Goal: Book appointment/travel/reservation

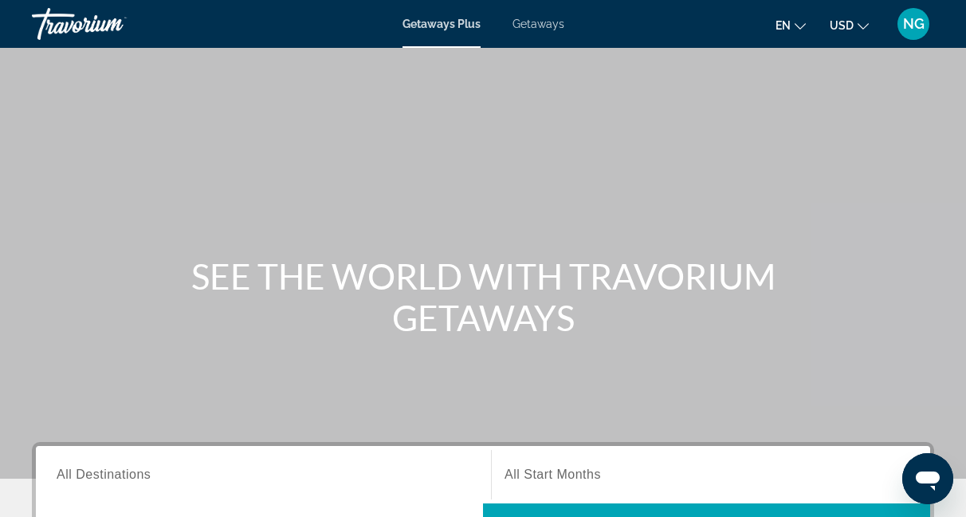
click at [540, 22] on span "Getaways" at bounding box center [539, 24] width 52 height 13
click at [114, 476] on span "All Destinations" at bounding box center [104, 474] width 94 height 14
click at [114, 476] on input "Destination All Destinations" at bounding box center [264, 475] width 414 height 19
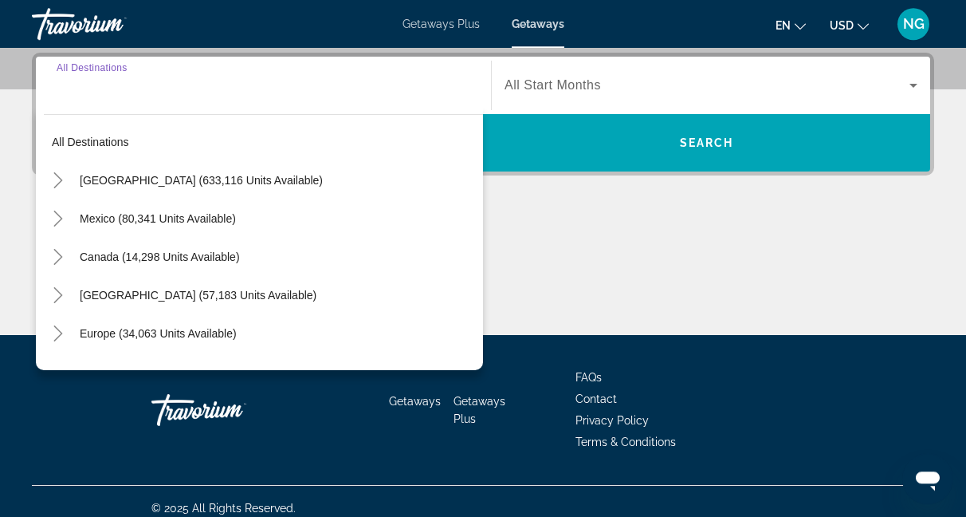
scroll to position [390, 0]
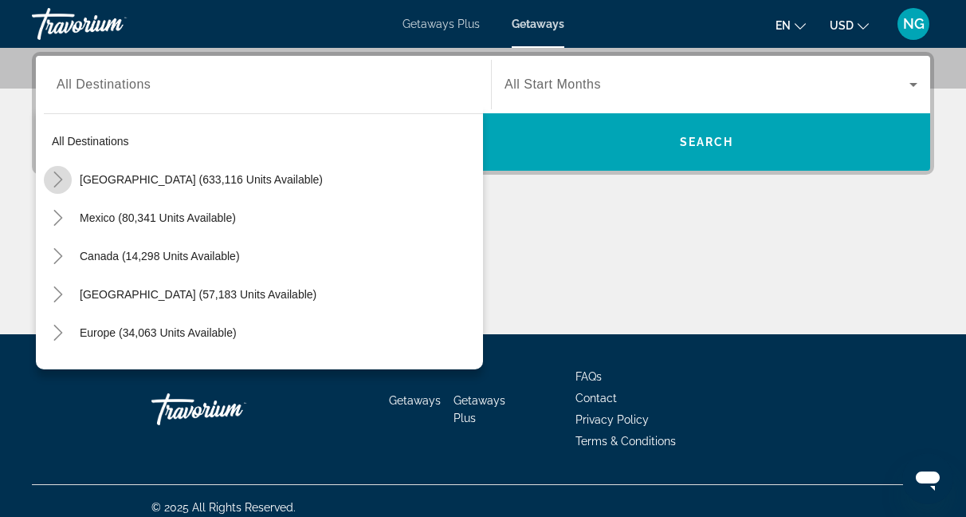
click at [57, 181] on icon "Toggle United States (633,116 units available)" at bounding box center [58, 179] width 16 height 16
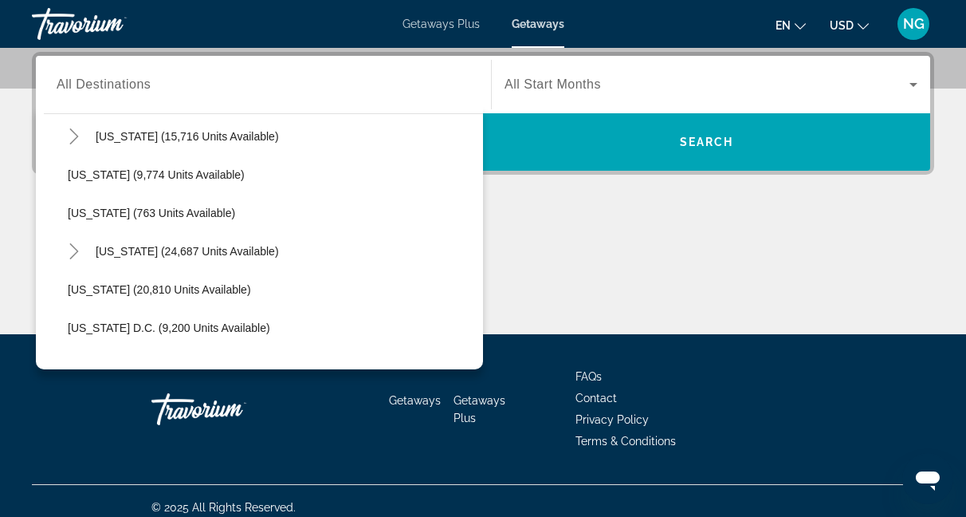
scroll to position [1464, 0]
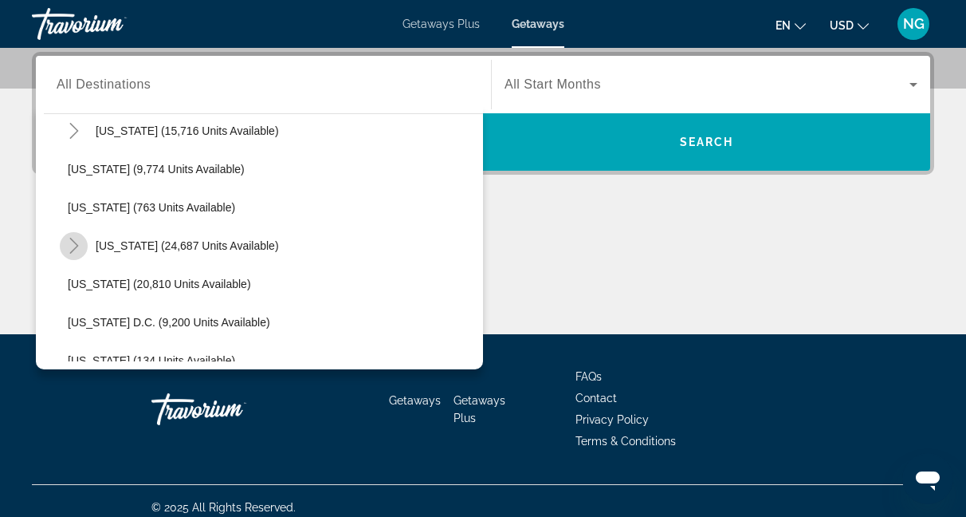
click at [78, 243] on icon "Toggle Virginia (24,687 units available)" at bounding box center [74, 246] width 16 height 16
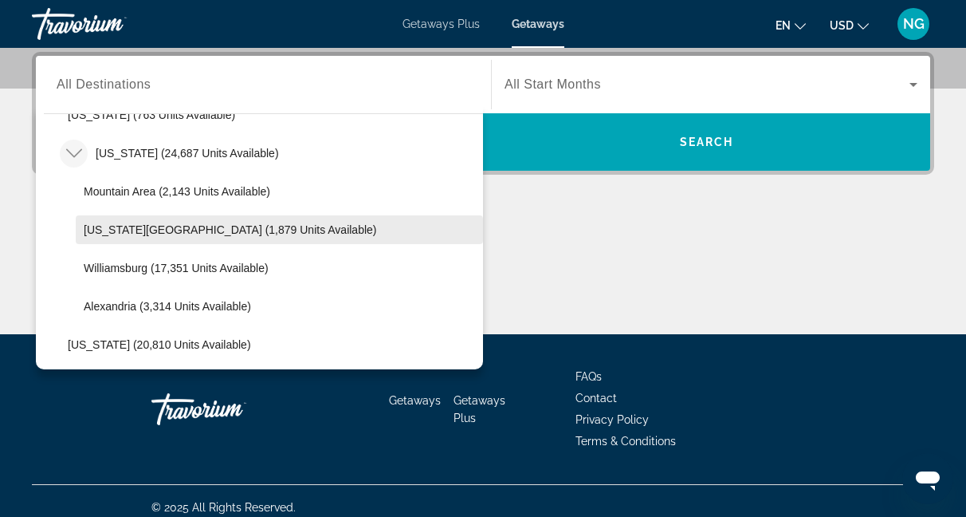
scroll to position [1557, 0]
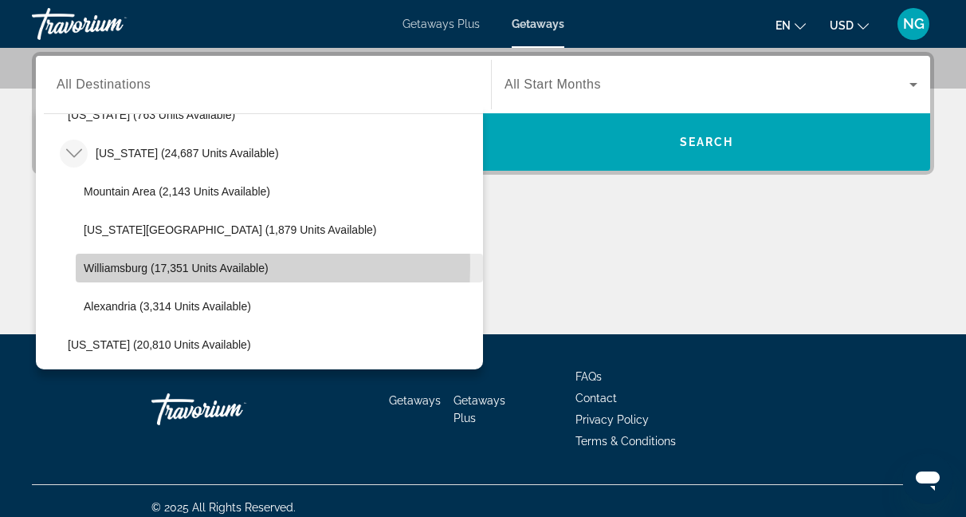
click at [139, 264] on span "Williamsburg (17,351 units available)" at bounding box center [176, 267] width 185 height 13
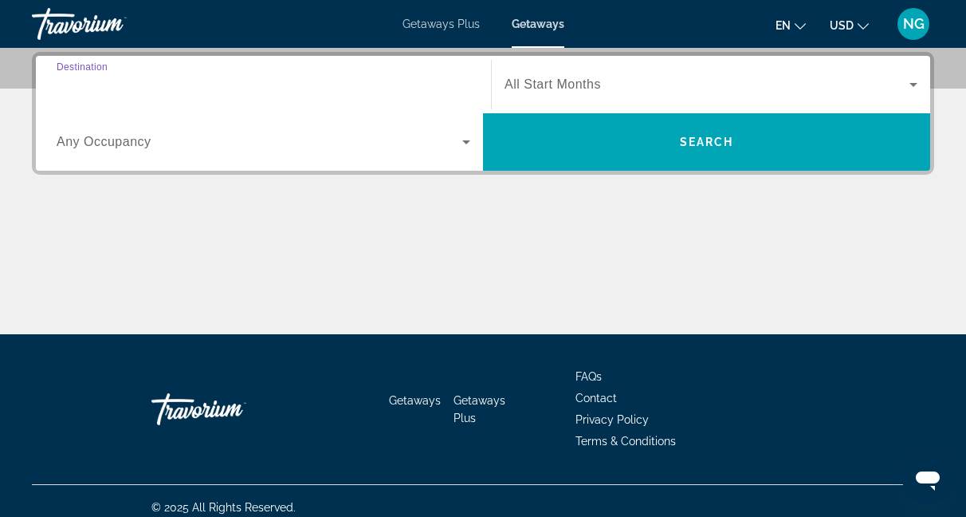
type input "**********"
click at [603, 80] on span "Search widget" at bounding box center [707, 84] width 405 height 19
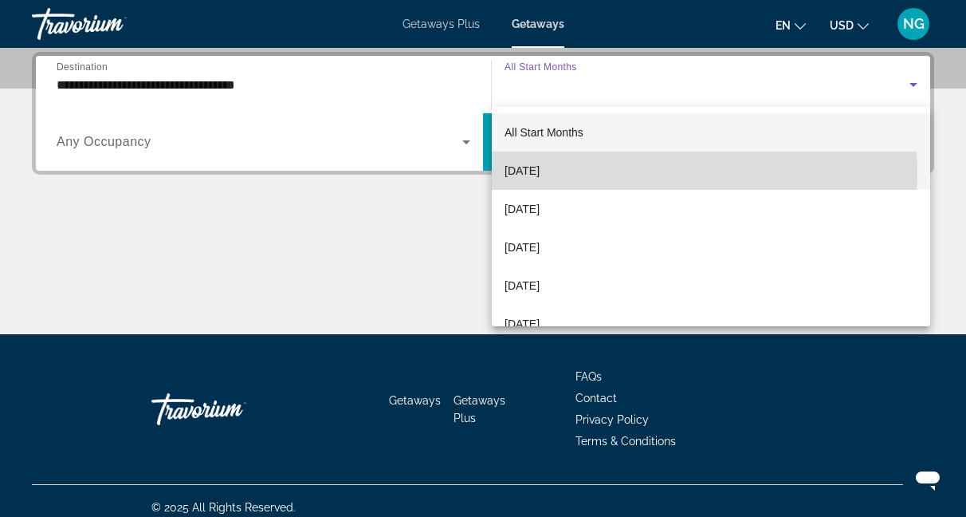
click at [540, 172] on span "[DATE]" at bounding box center [522, 170] width 35 height 19
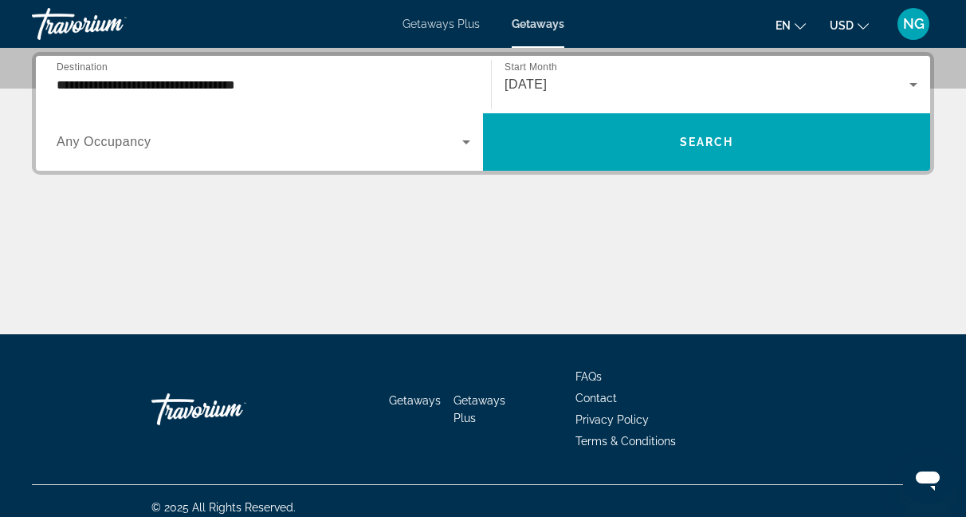
click at [172, 155] on div "Search widget" at bounding box center [264, 142] width 414 height 45
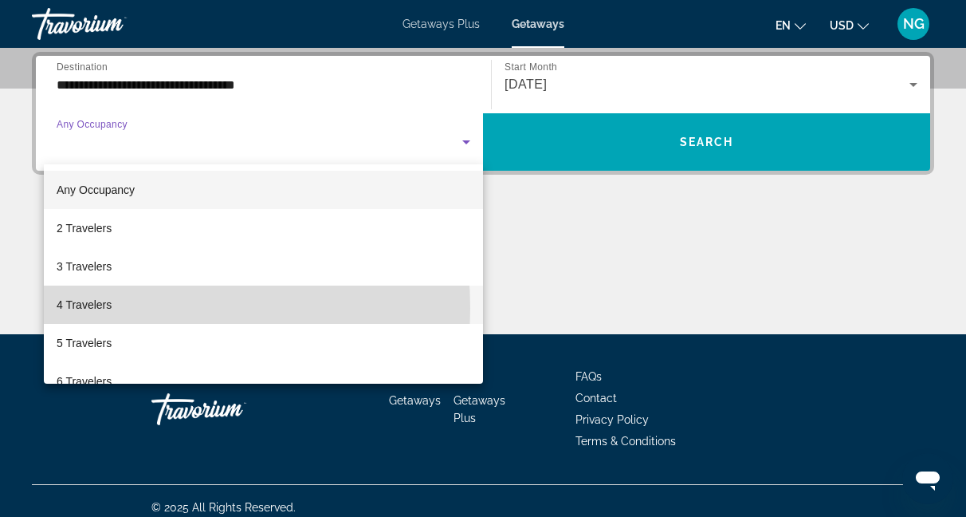
click at [121, 308] on mat-option "4 Travelers" at bounding box center [263, 304] width 439 height 38
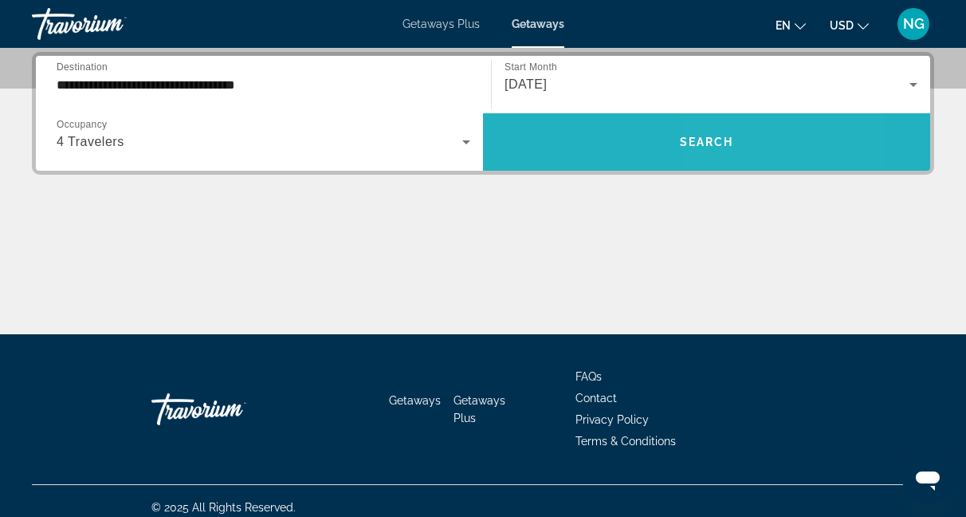
click at [777, 157] on span "Search widget" at bounding box center [706, 142] width 447 height 38
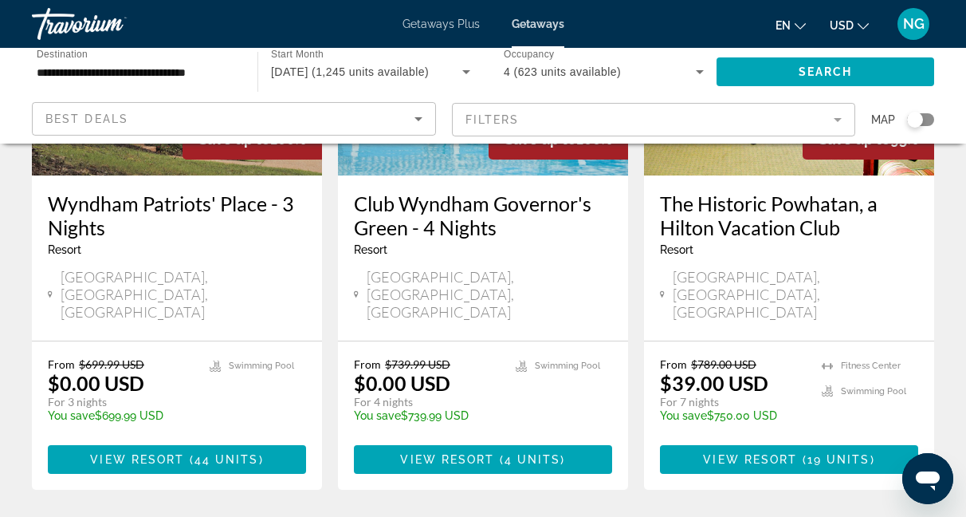
scroll to position [882, 0]
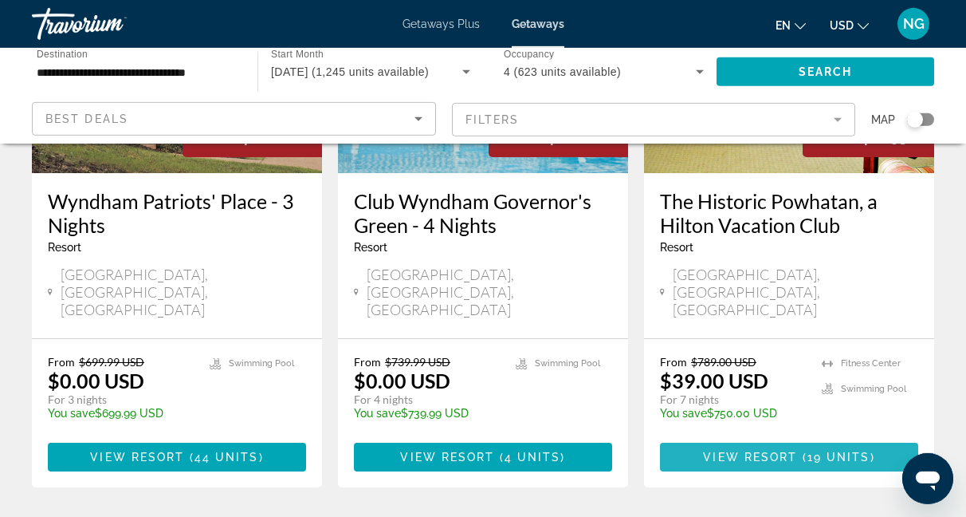
click at [756, 450] on span "View Resort" at bounding box center [750, 456] width 94 height 13
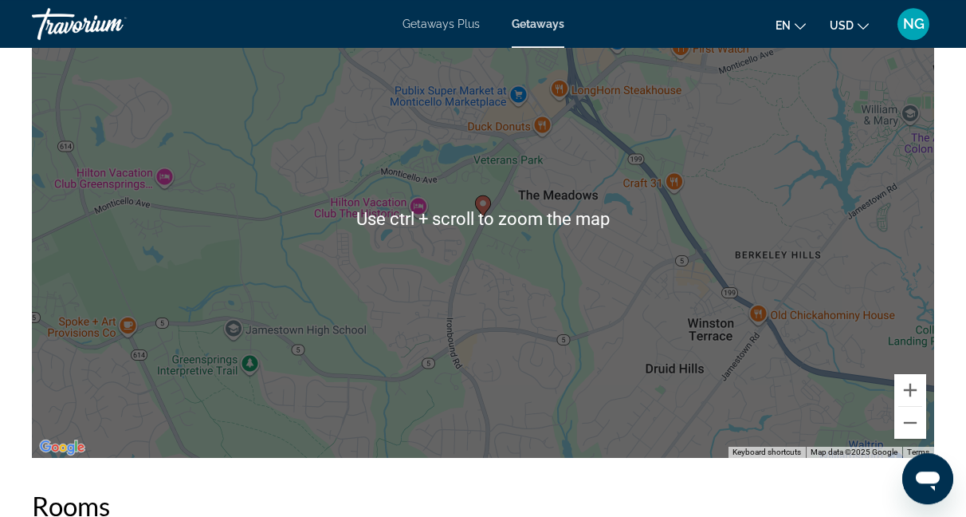
scroll to position [2403, 0]
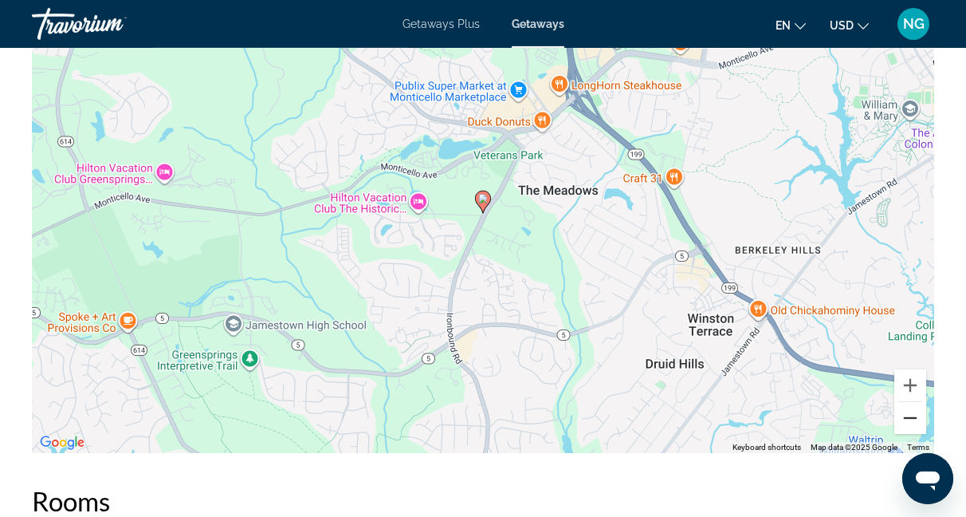
click at [911, 418] on button "Zoom out" at bounding box center [910, 418] width 32 height 32
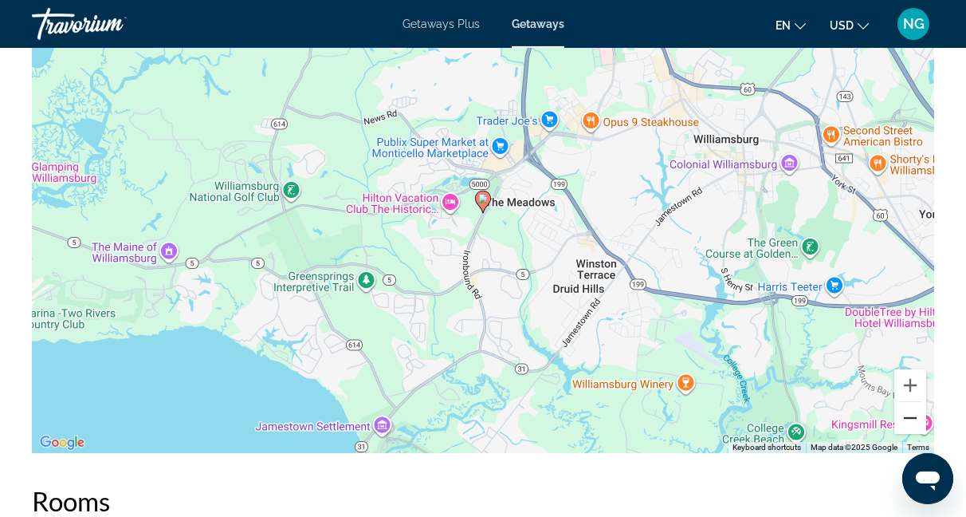
click at [911, 418] on button "Zoom out" at bounding box center [910, 418] width 32 height 32
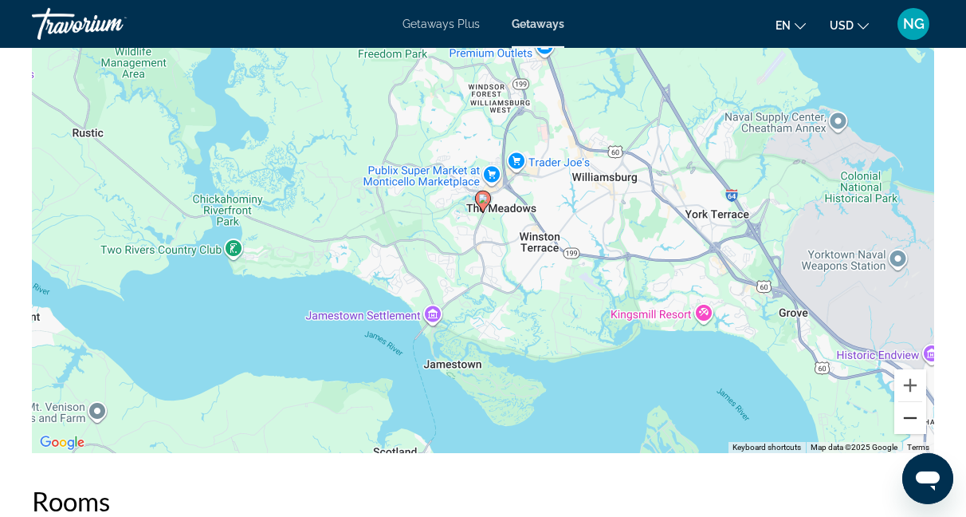
click at [911, 418] on button "Zoom out" at bounding box center [910, 418] width 32 height 32
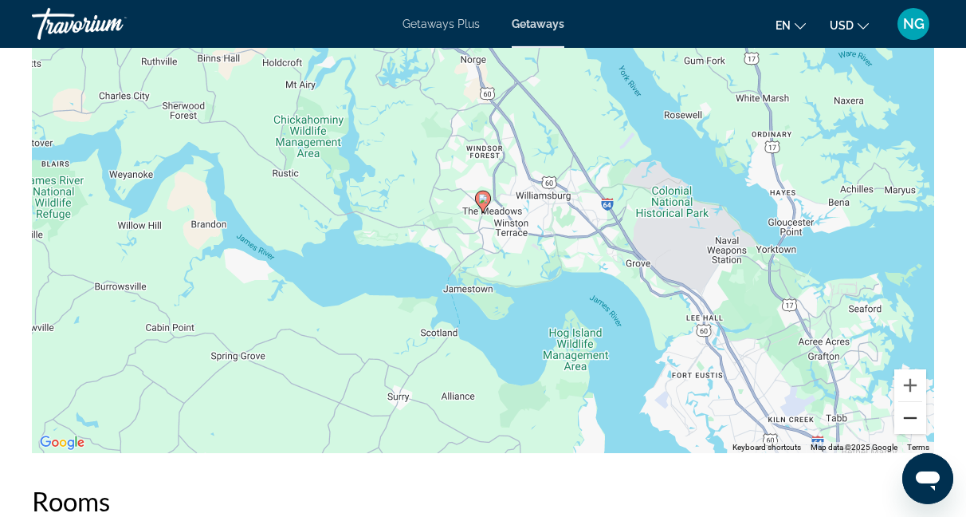
click at [911, 418] on button "Zoom out" at bounding box center [910, 418] width 32 height 32
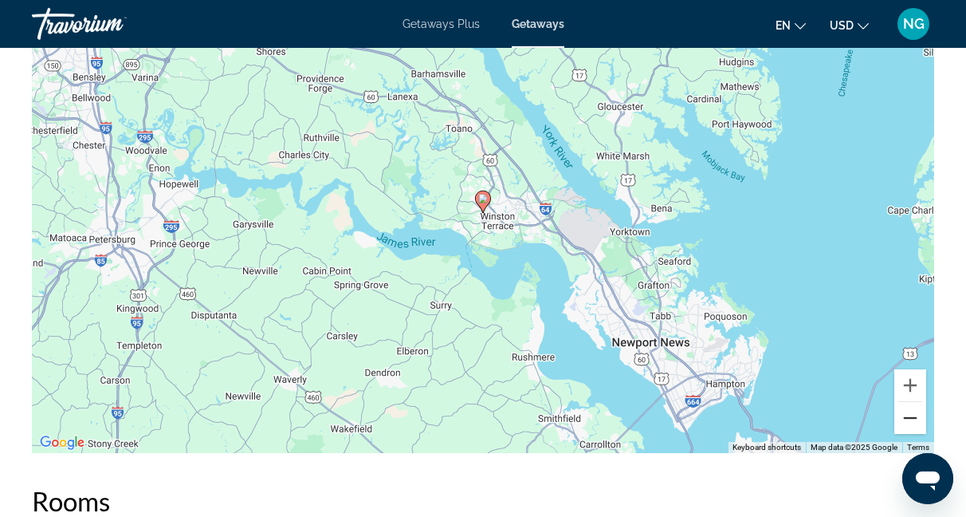
click at [911, 418] on button "Zoom out" at bounding box center [910, 418] width 32 height 32
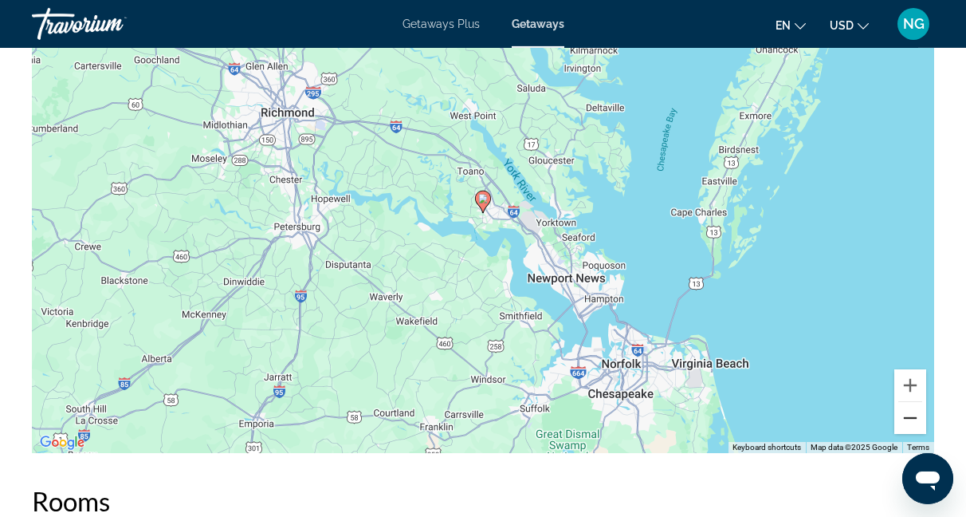
click at [911, 418] on button "Zoom out" at bounding box center [910, 418] width 32 height 32
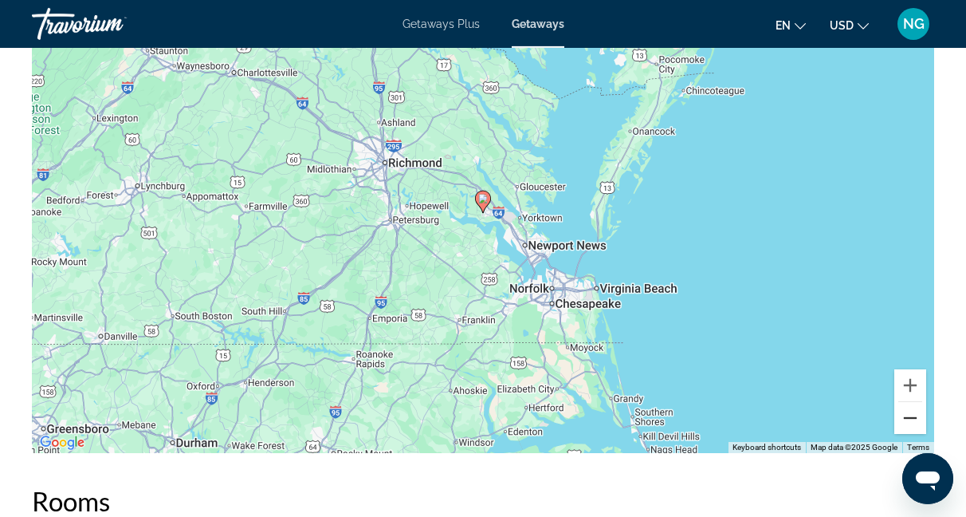
click at [911, 418] on button "Zoom out" at bounding box center [910, 418] width 32 height 32
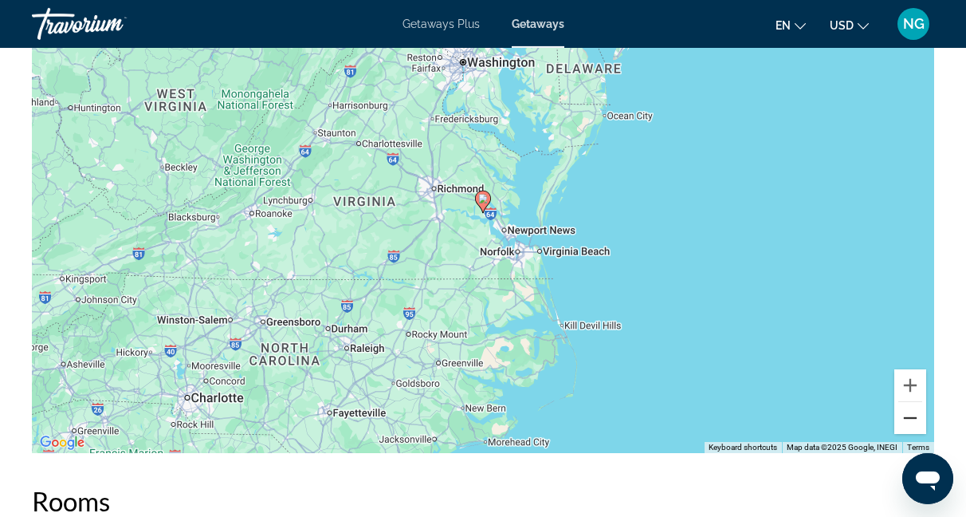
click at [911, 418] on button "Zoom out" at bounding box center [910, 418] width 32 height 32
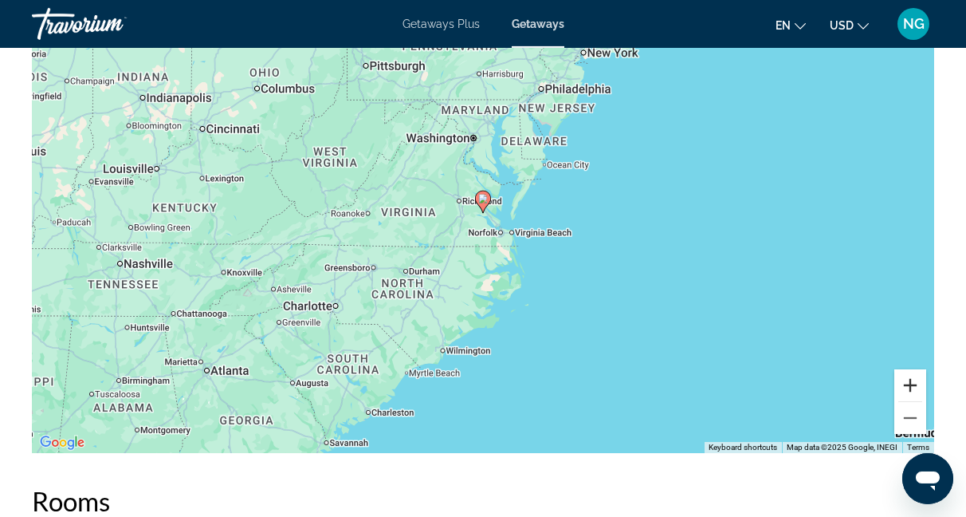
click at [911, 388] on button "Zoom in" at bounding box center [910, 385] width 32 height 32
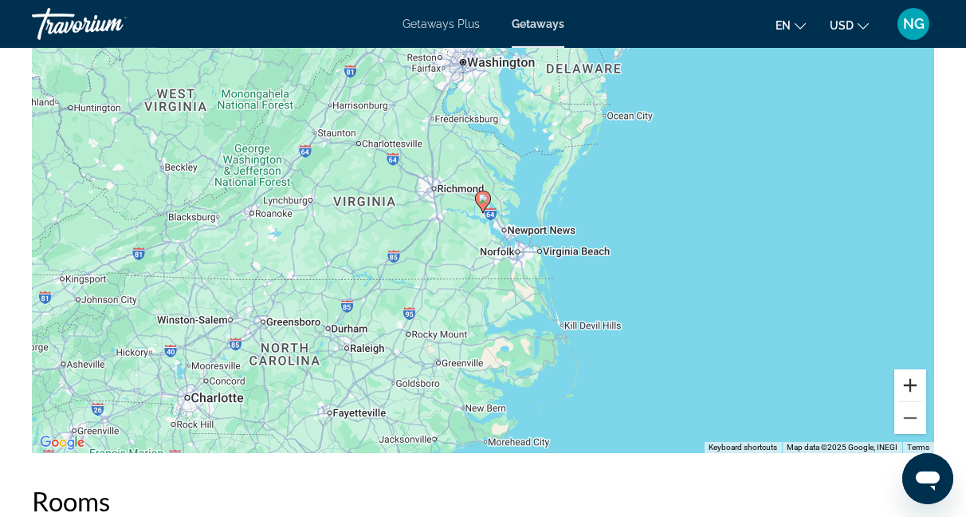
click at [911, 388] on button "Zoom in" at bounding box center [910, 385] width 32 height 32
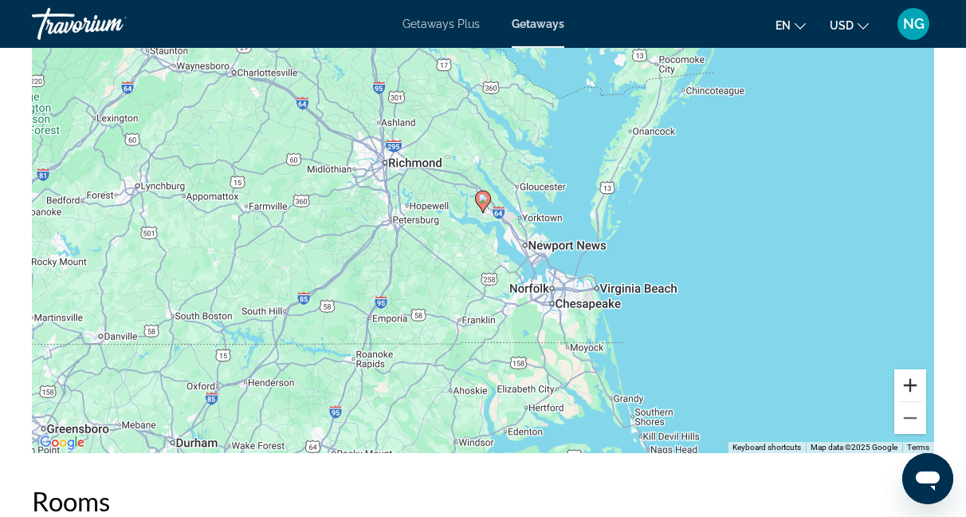
click at [911, 388] on button "Zoom in" at bounding box center [910, 385] width 32 height 32
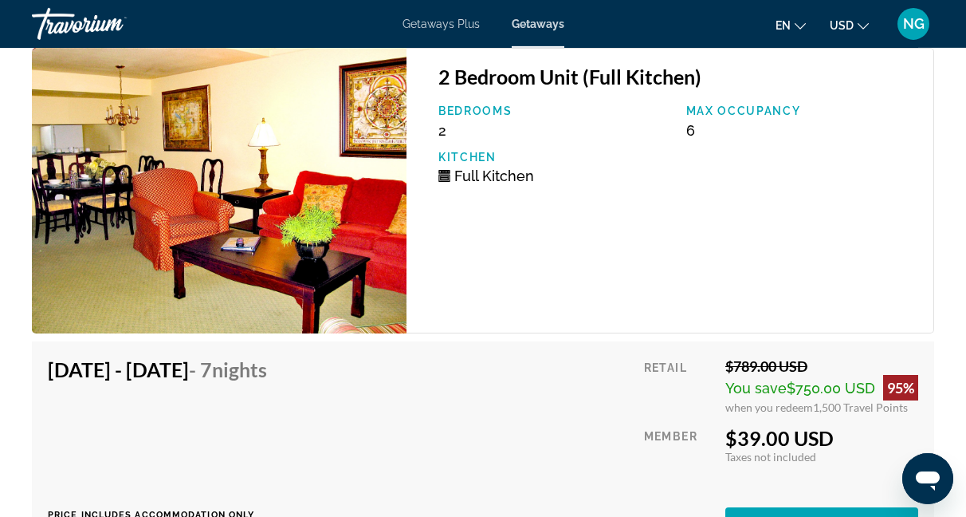
scroll to position [5532, 0]
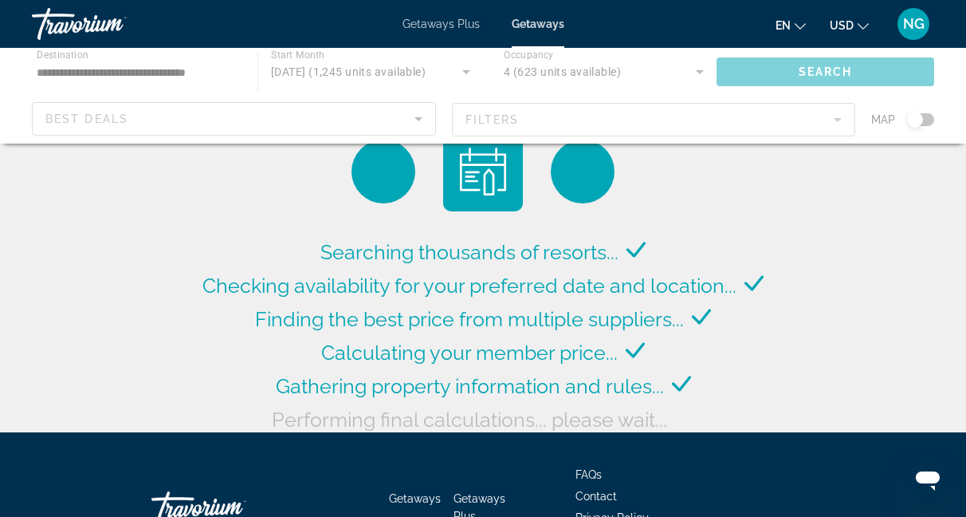
click at [148, 177] on div "Searching thousands of resorts... Checking availability for your preferred date…" at bounding box center [483, 220] width 966 height 440
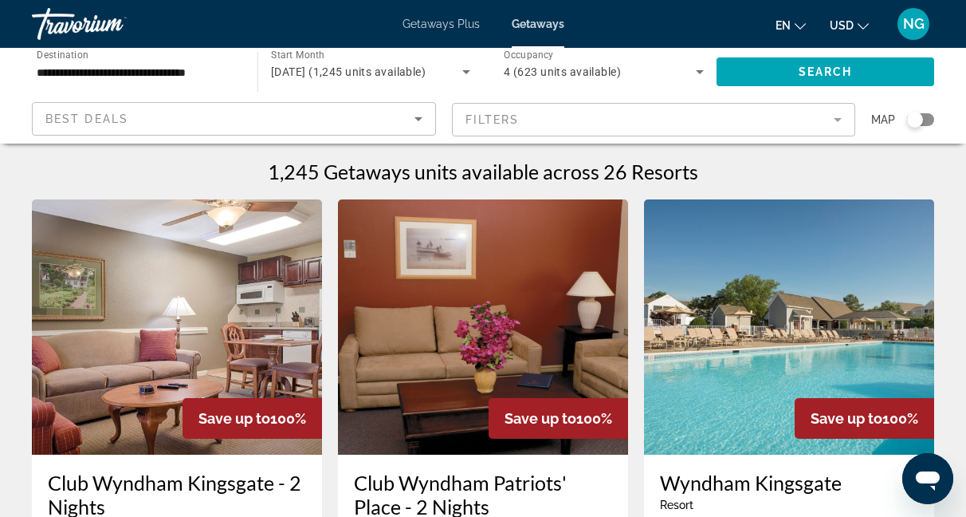
click at [233, 67] on input "**********" at bounding box center [137, 72] width 200 height 19
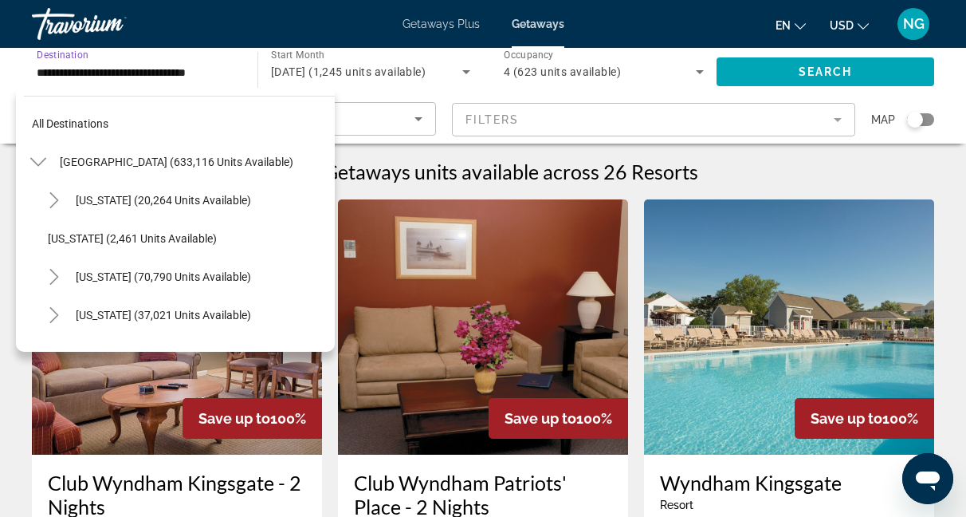
scroll to position [1587, 0]
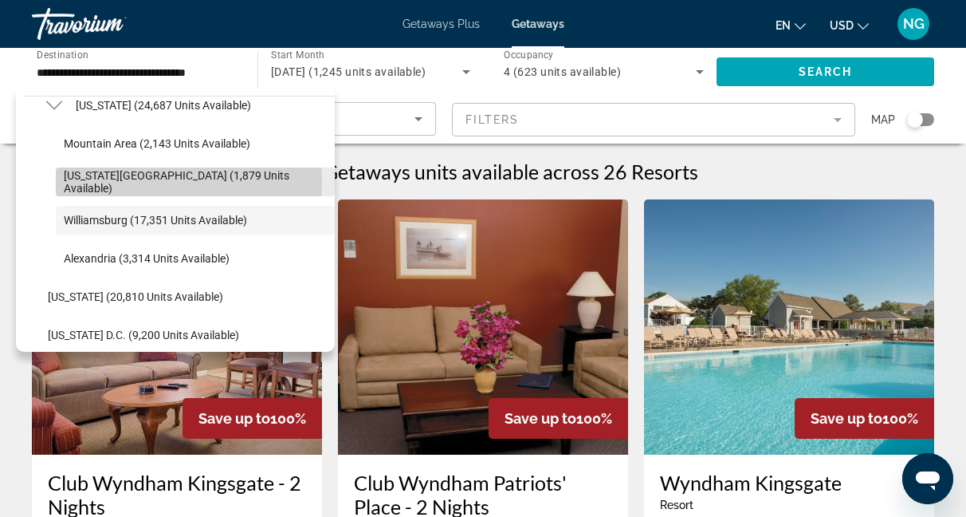
click at [104, 183] on span "[US_STATE][GEOGRAPHIC_DATA] (1,879 units available)" at bounding box center [195, 182] width 263 height 26
type input "**********"
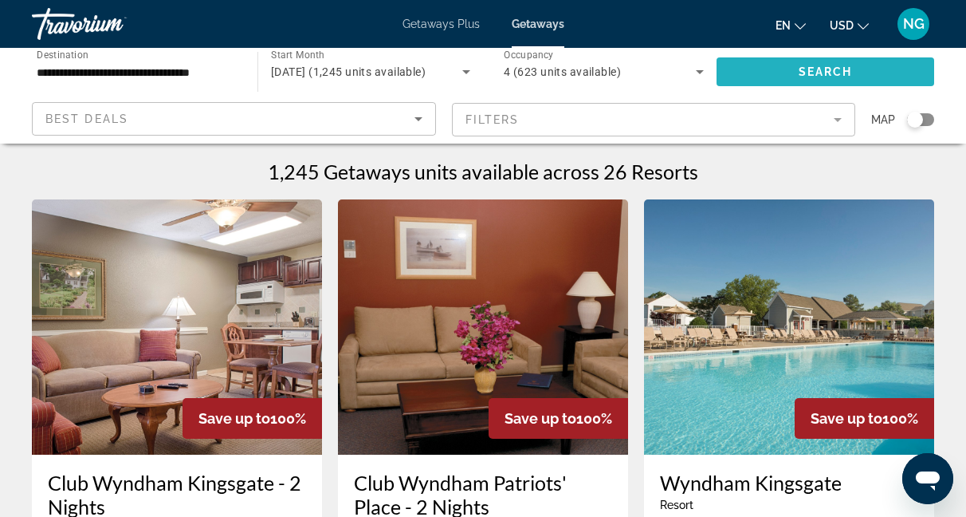
click at [806, 69] on span "Search" at bounding box center [826, 71] width 54 height 13
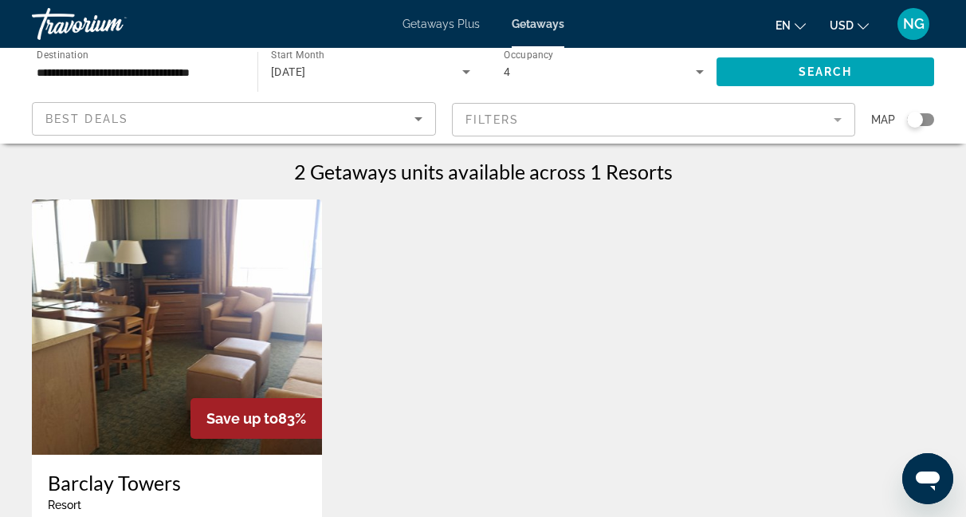
click at [185, 339] on img "Main content" at bounding box center [177, 326] width 290 height 255
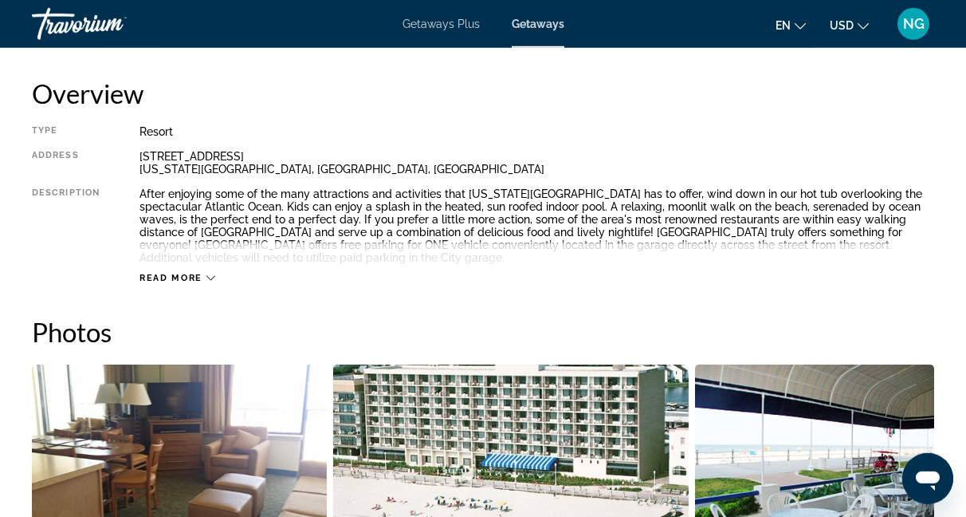
scroll to position [808, 0]
